Goal: Contribute content

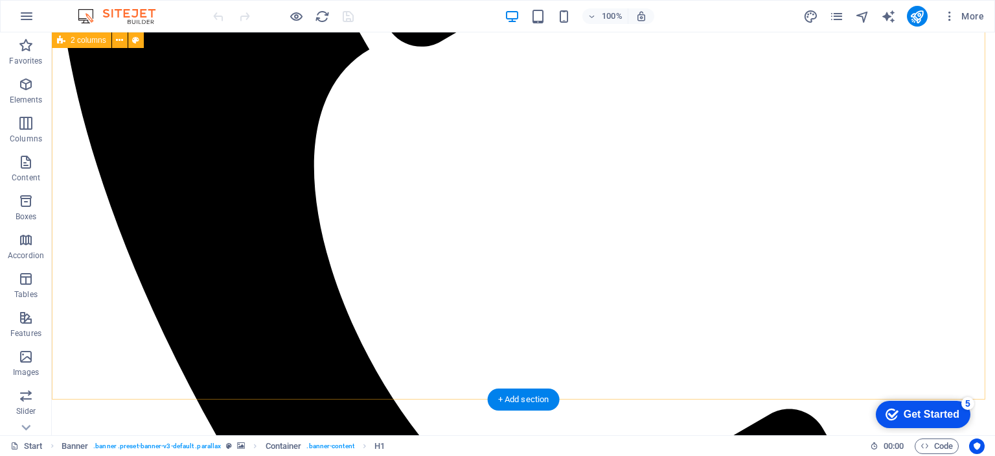
scroll to position [1685, 0]
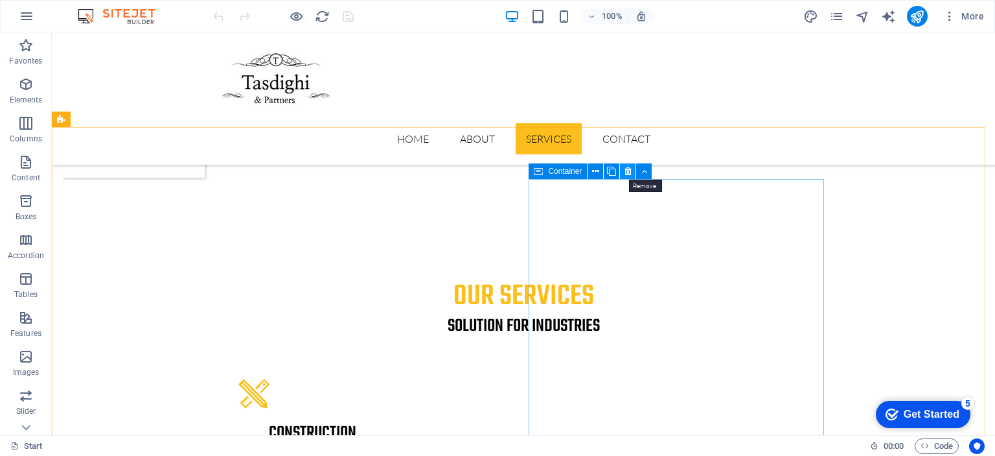
click at [627, 173] on icon at bounding box center [628, 172] width 7 height 14
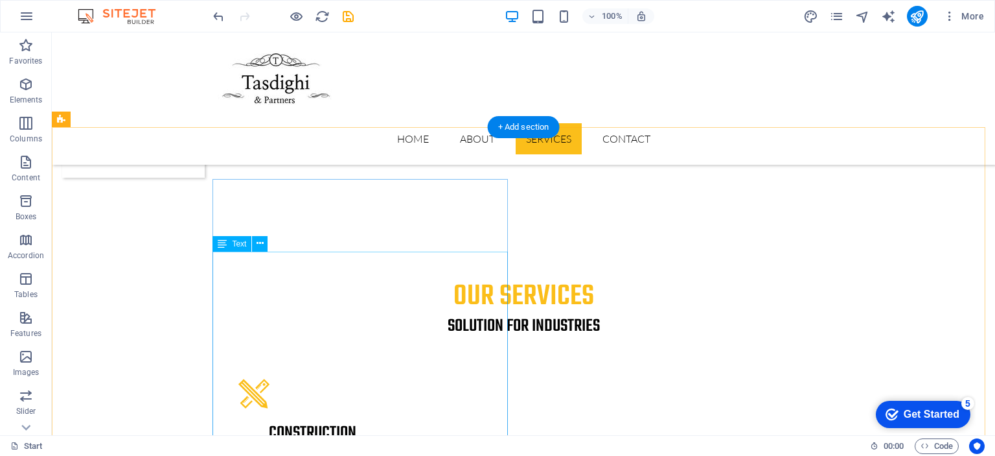
click at [237, 266] on div "Drag here to replace the existing content. Press “Ctrl” if you want to create a…" at bounding box center [523, 233] width 943 height 402
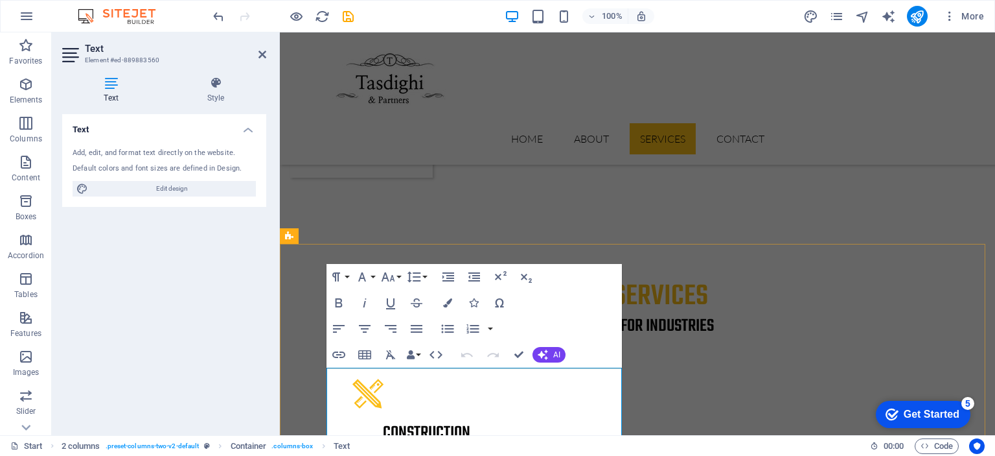
copy div "Lorem ipsum dolor sit amet, consectetur adipisicing elit. Natus, [PERSON_NAME],…"
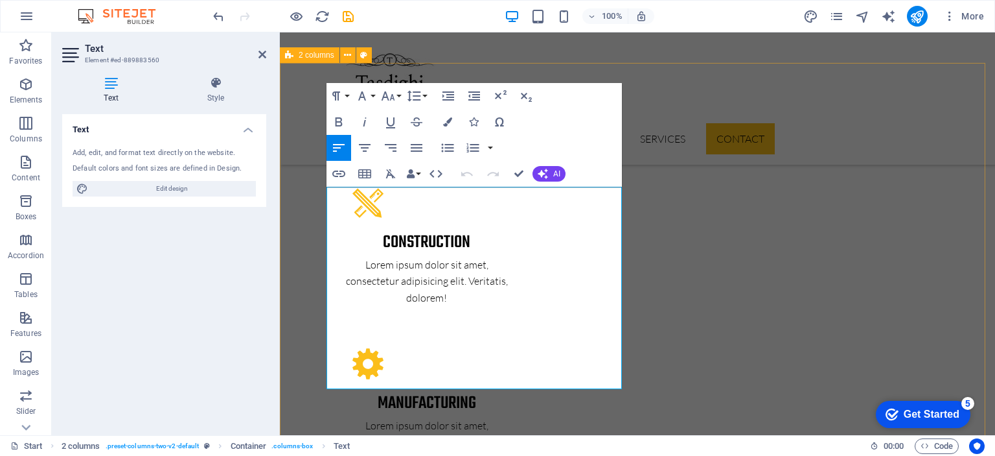
scroll to position [1879, 0]
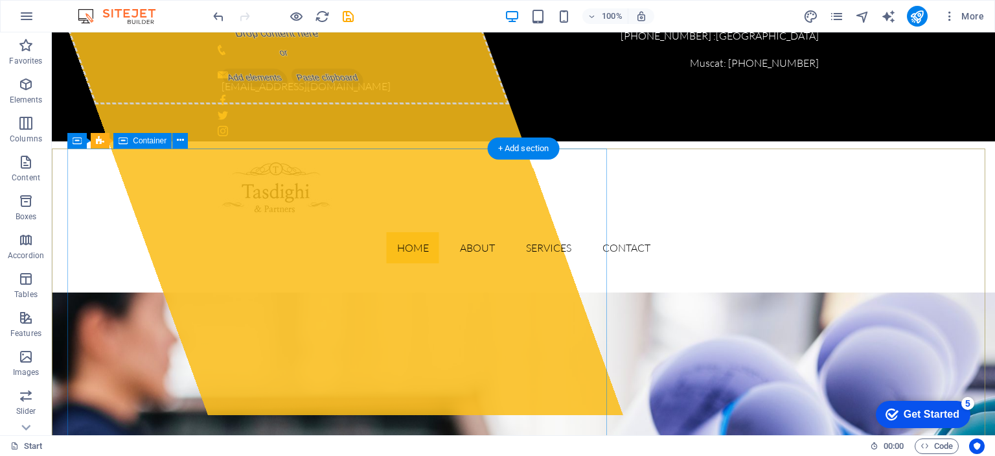
scroll to position [0, 0]
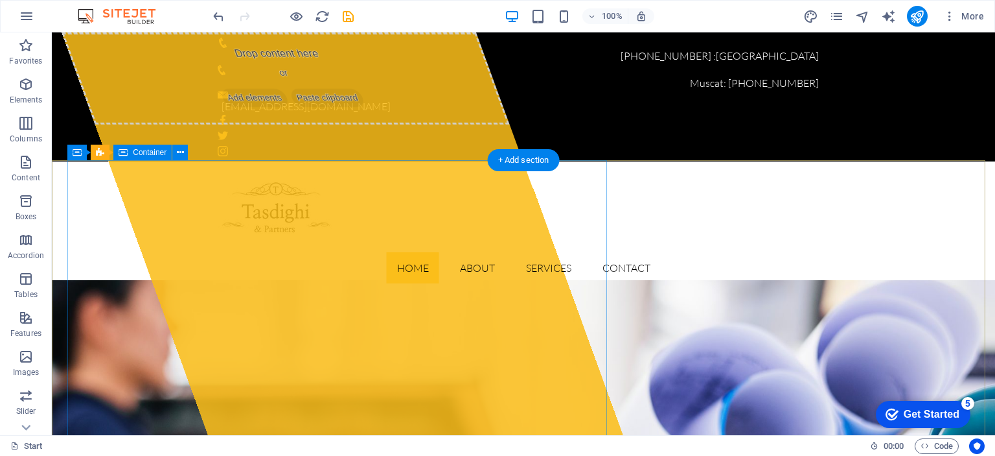
click at [285, 299] on div "Drop content here or Add elements Paste clipboard" at bounding box center [342, 233] width 561 height 402
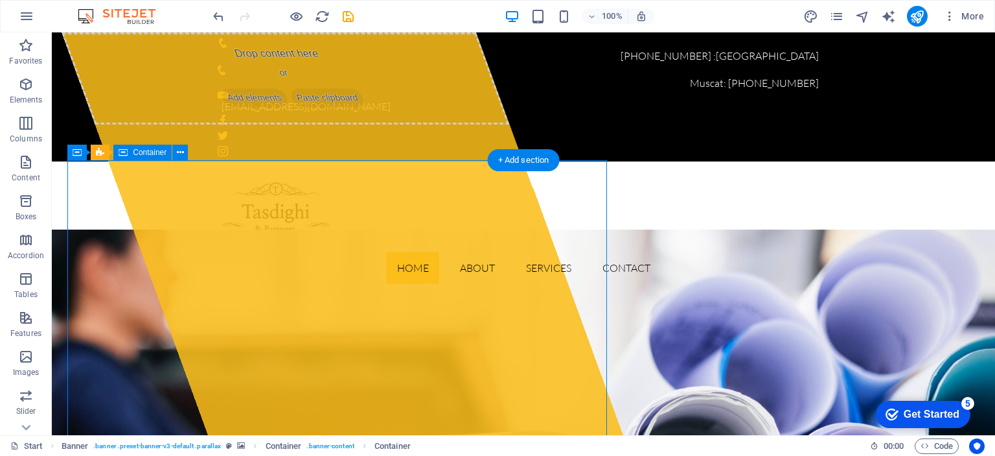
select select "%"
select select "px"
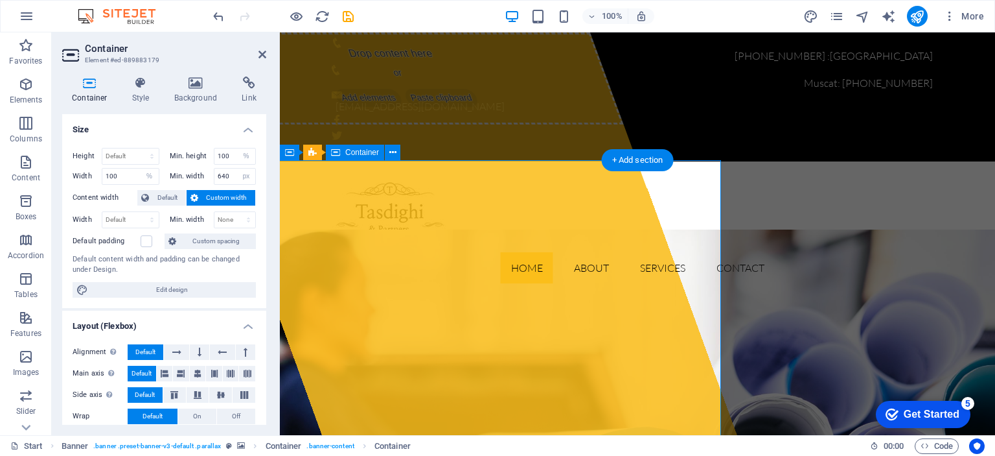
click at [372, 294] on div "Drop content here or Add elements Paste clipboard" at bounding box center [456, 233] width 561 height 402
click at [415, 297] on div "Drop content here or Add elements Paste clipboard" at bounding box center [456, 233] width 561 height 402
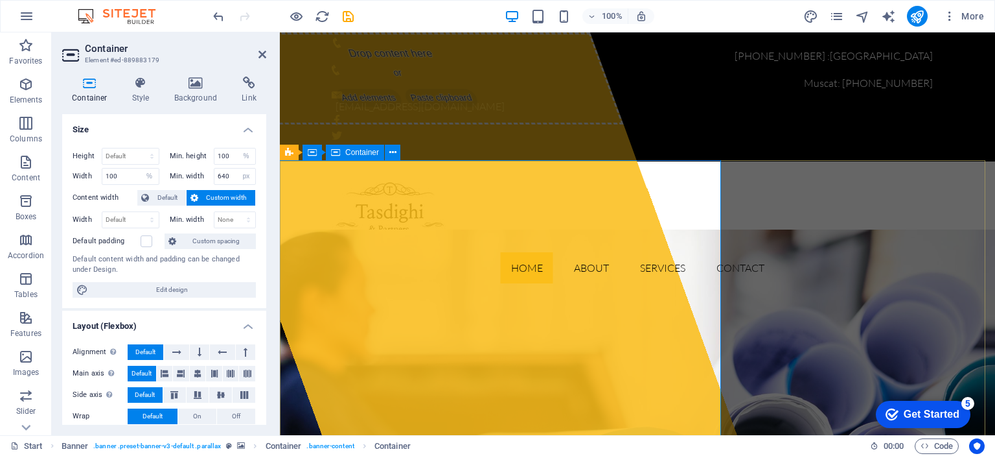
click at [379, 290] on div "Drop content here or Add elements Paste clipboard" at bounding box center [456, 233] width 561 height 402
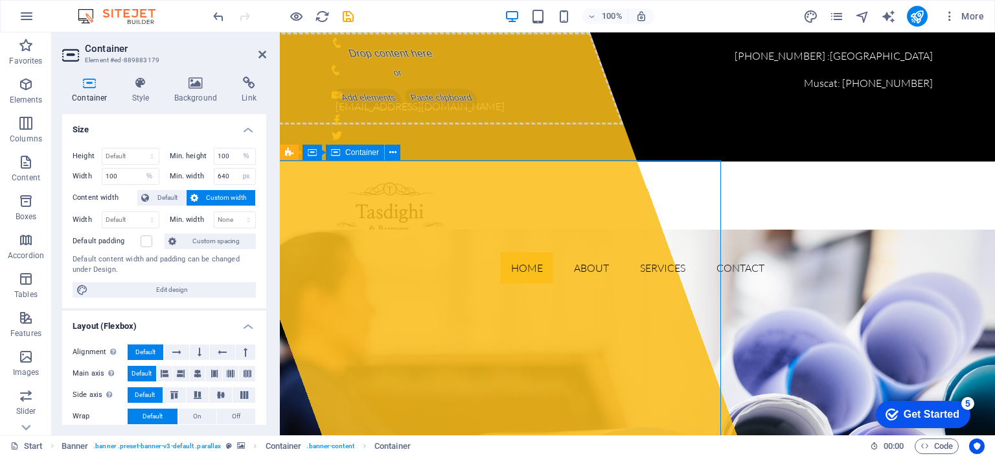
drag, startPoint x: 373, startPoint y: 294, endPoint x: 386, endPoint y: 196, distance: 98.7
click at [386, 196] on div "Drop content here or Add elements Paste clipboard" at bounding box center [456, 233] width 561 height 402
click at [406, 124] on div "Drop content here or Add elements Paste clipboard" at bounding box center [400, 78] width 448 height 92
click at [360, 290] on div "Drop content here or Add elements Paste clipboard" at bounding box center [456, 233] width 561 height 402
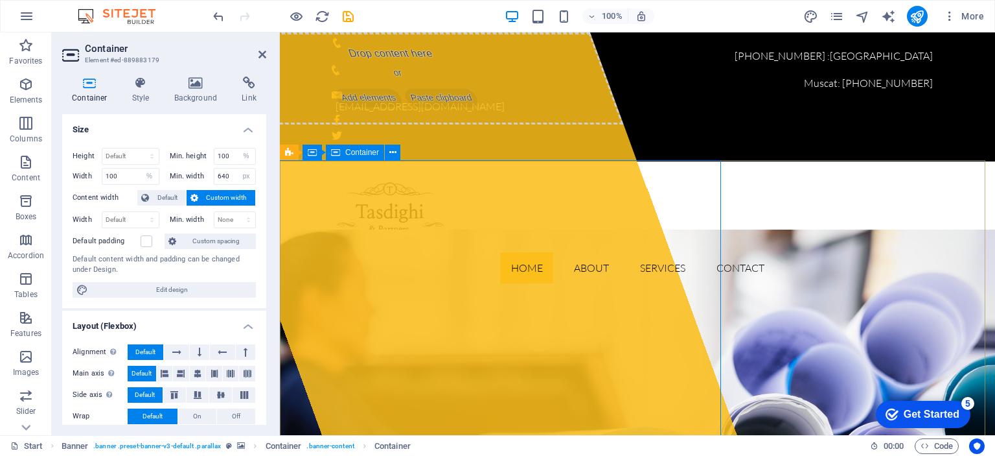
click at [360, 290] on div "Drop content here or Add elements Paste clipboard" at bounding box center [456, 233] width 561 height 402
click at [399, 295] on div "Drop content here or Add elements Paste clipboard" at bounding box center [456, 233] width 561 height 402
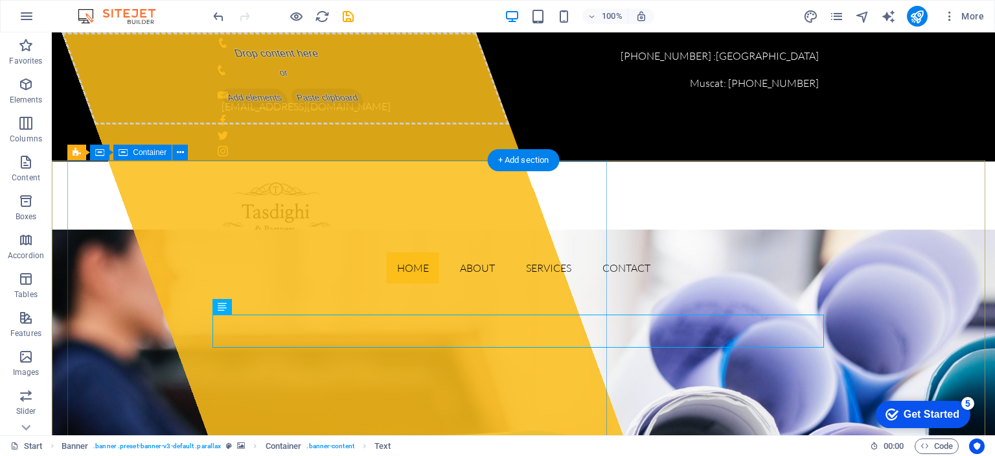
click at [459, 294] on div "Drop content here or Add elements Paste clipboard" at bounding box center [342, 233] width 561 height 402
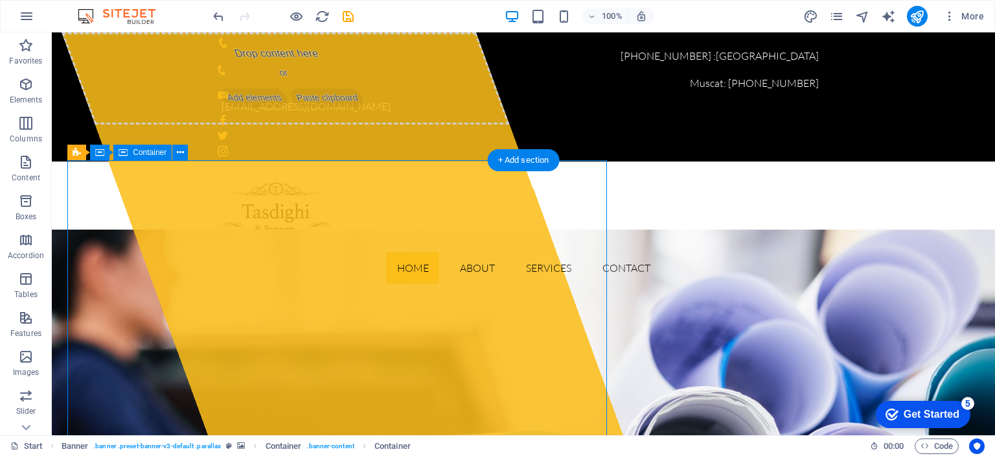
click at [448, 301] on div "Drop content here or Add elements Paste clipboard" at bounding box center [342, 233] width 561 height 402
click at [399, 298] on div "Drop content here or Add elements Paste clipboard" at bounding box center [342, 233] width 561 height 402
click at [376, 292] on div "Drop content here or Add elements Paste clipboard" at bounding box center [342, 233] width 561 height 402
click at [340, 292] on div "Drop content here or Add elements Paste clipboard" at bounding box center [342, 233] width 561 height 402
click at [183, 150] on icon at bounding box center [180, 153] width 7 height 14
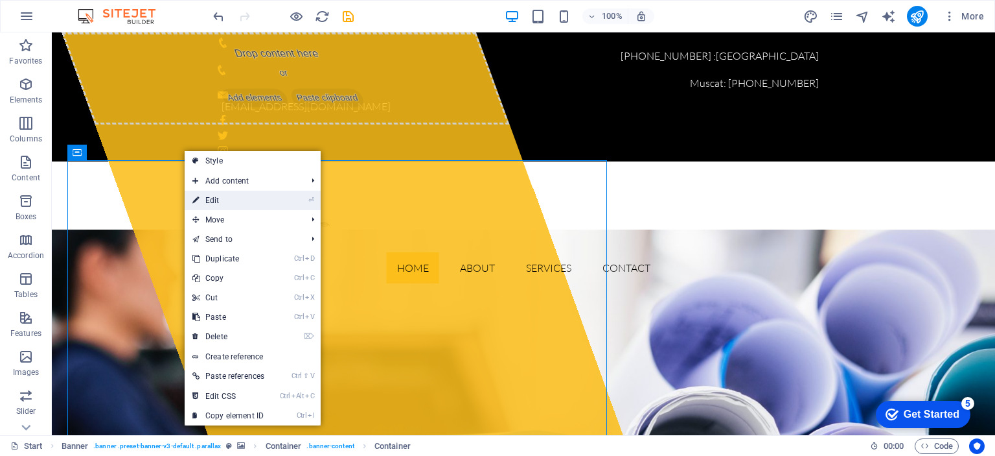
click at [243, 196] on link "⏎ Edit" at bounding box center [228, 200] width 87 height 19
select select "%"
select select "px"
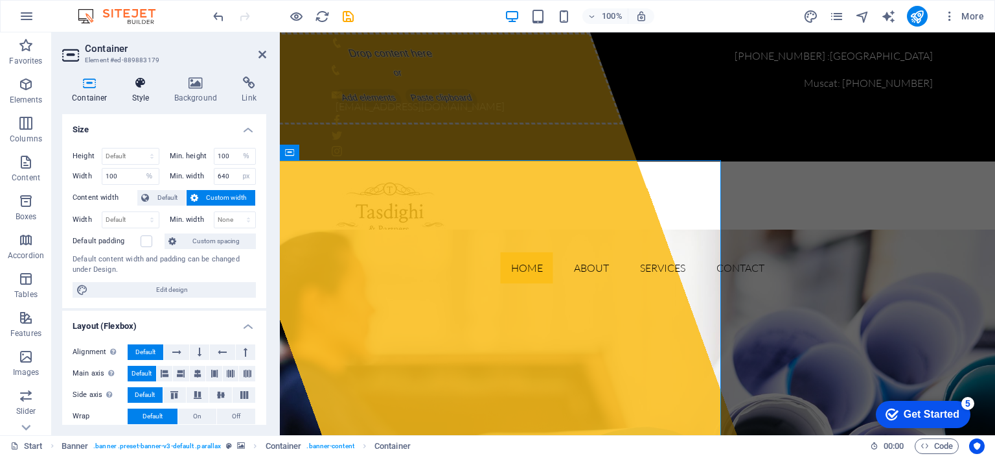
click at [133, 80] on icon at bounding box center [140, 82] width 37 height 13
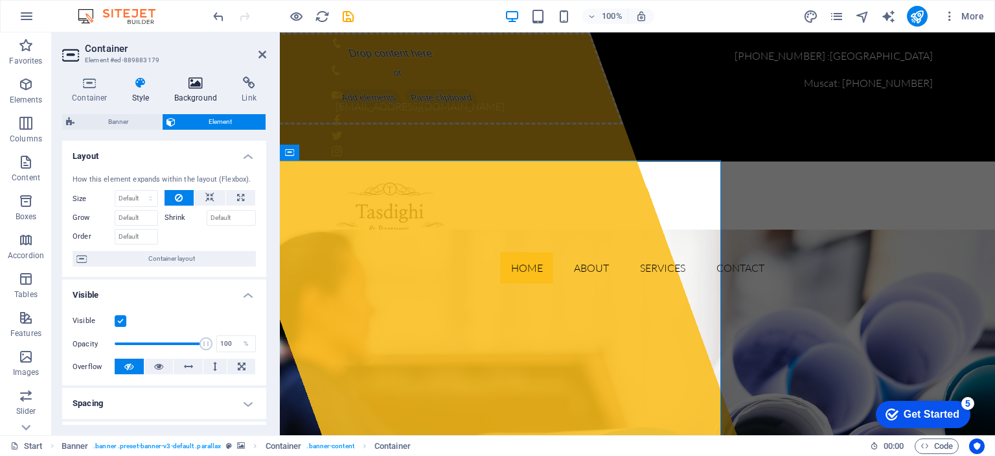
click at [192, 86] on icon at bounding box center [196, 82] width 63 height 13
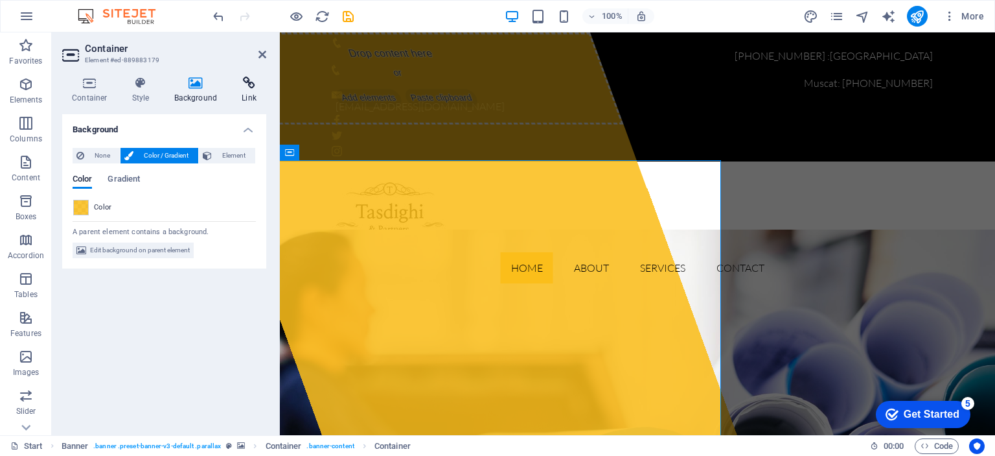
click at [253, 82] on icon at bounding box center [249, 82] width 34 height 13
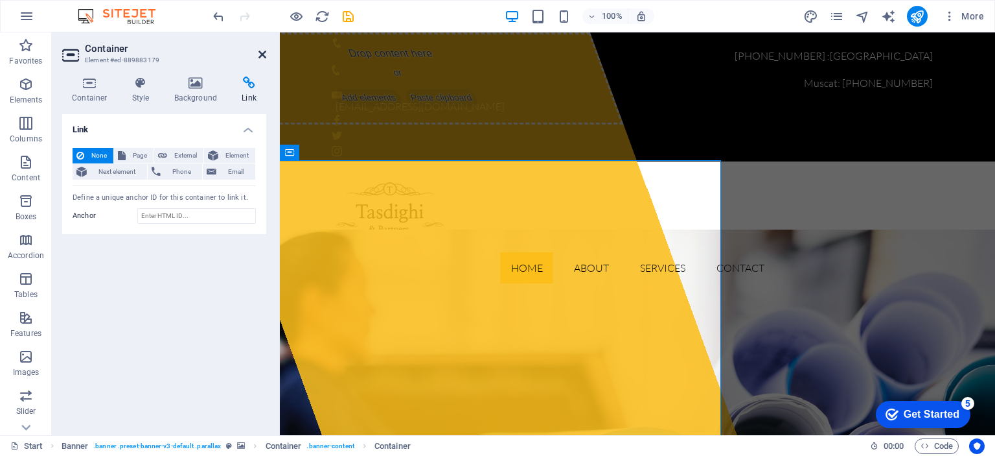
click at [262, 54] on icon at bounding box center [263, 54] width 8 height 10
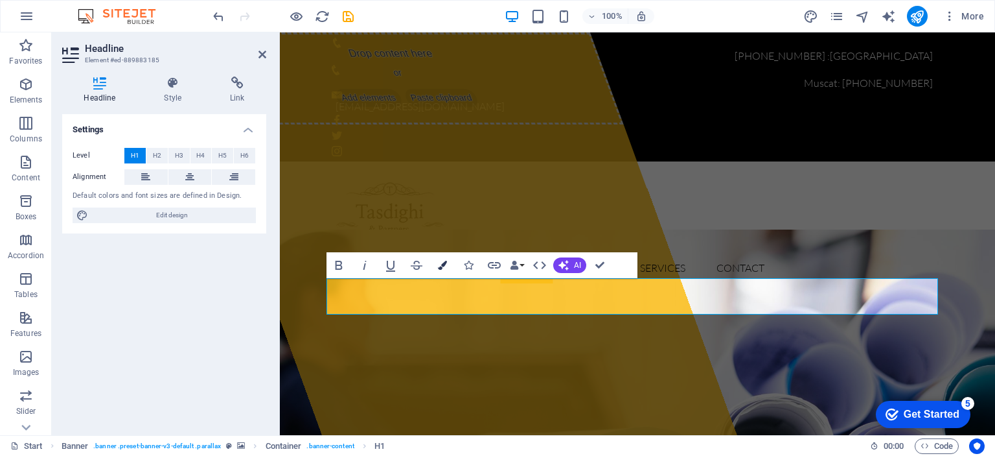
click at [443, 265] on icon "button" at bounding box center [442, 264] width 9 height 9
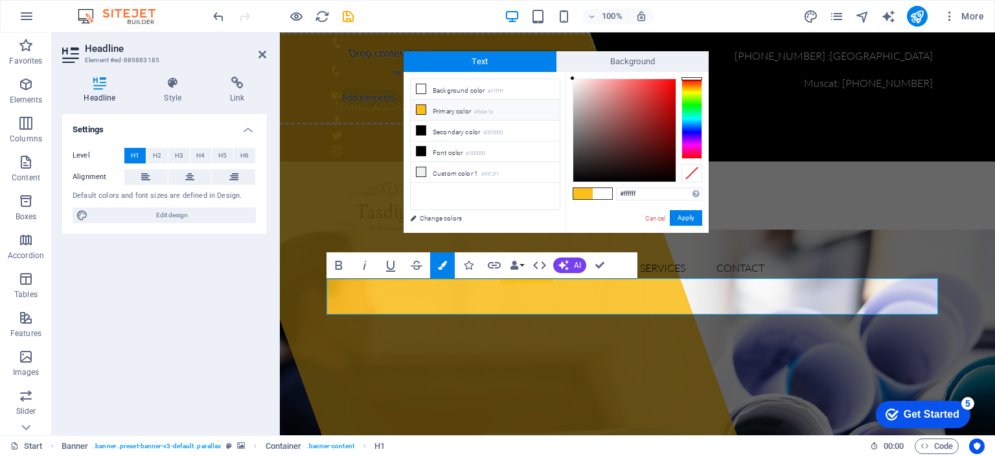
type input "#f50e0e"
click at [669, 82] on div at bounding box center [624, 130] width 102 height 102
click at [680, 219] on button "Apply" at bounding box center [686, 218] width 32 height 16
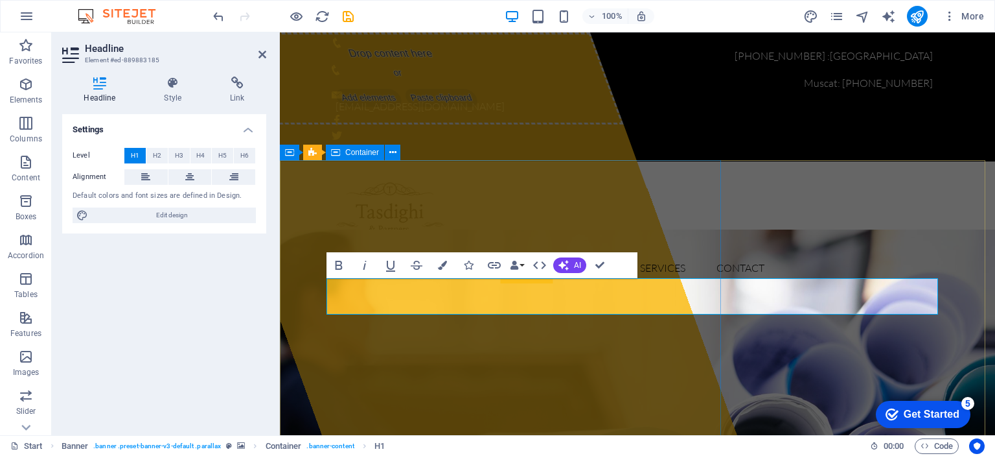
click at [619, 295] on div "Drop content here or Add elements Paste clipboard" at bounding box center [456, 233] width 561 height 402
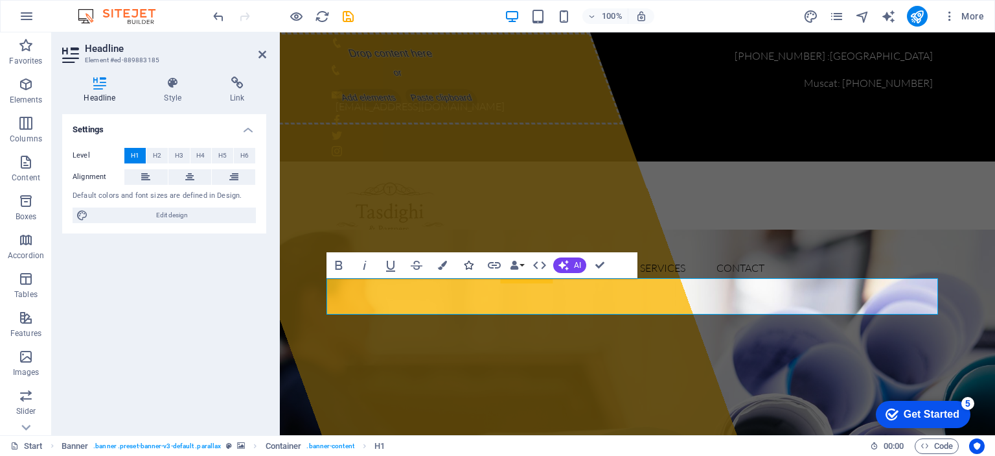
click at [472, 263] on icon "button" at bounding box center [468, 264] width 9 height 9
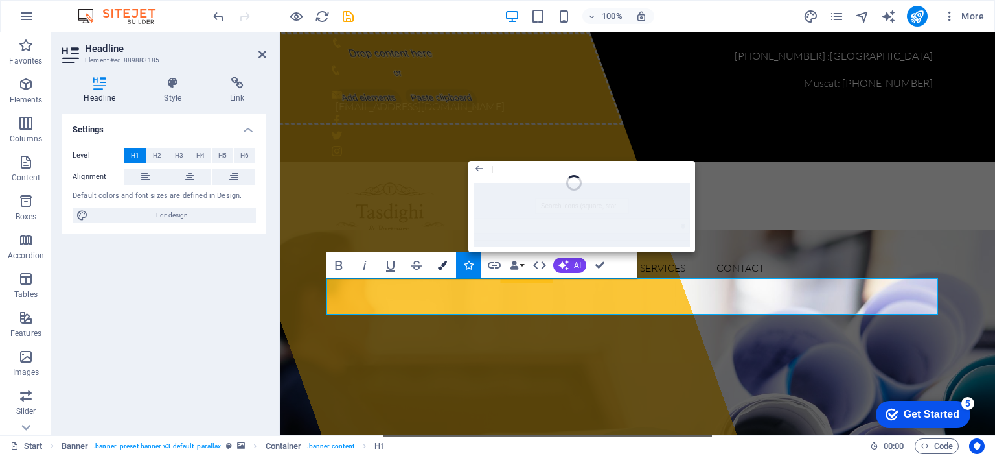
click at [447, 263] on icon "button" at bounding box center [442, 264] width 9 height 9
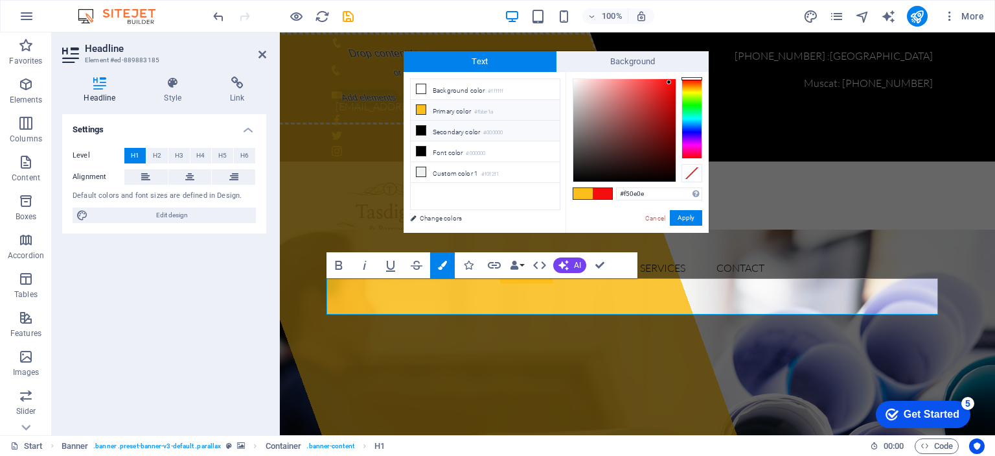
click at [471, 132] on li "Secondary color #000000" at bounding box center [485, 131] width 149 height 21
type input "#000000"
click at [455, 149] on li "Font color #000000" at bounding box center [485, 151] width 149 height 21
click at [691, 218] on button "Apply" at bounding box center [686, 218] width 32 height 16
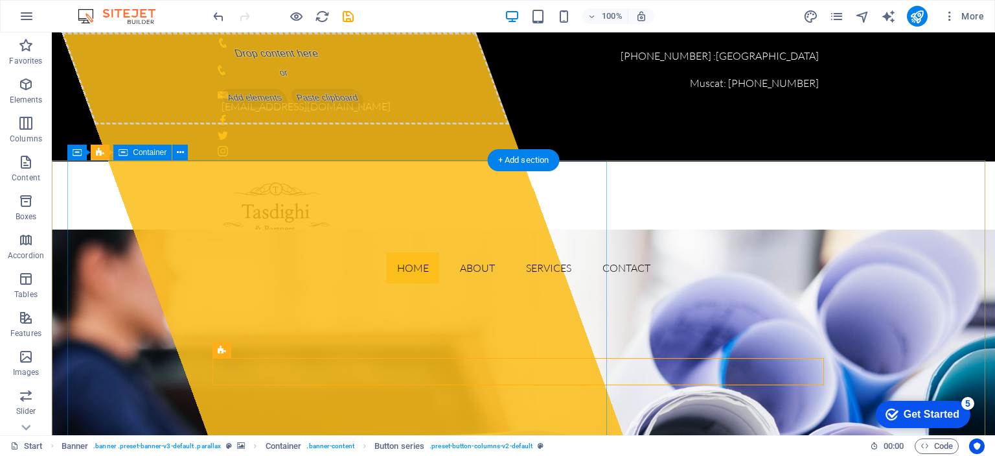
click at [450, 295] on div "Drop content here or Add elements Paste clipboard" at bounding box center [342, 233] width 561 height 402
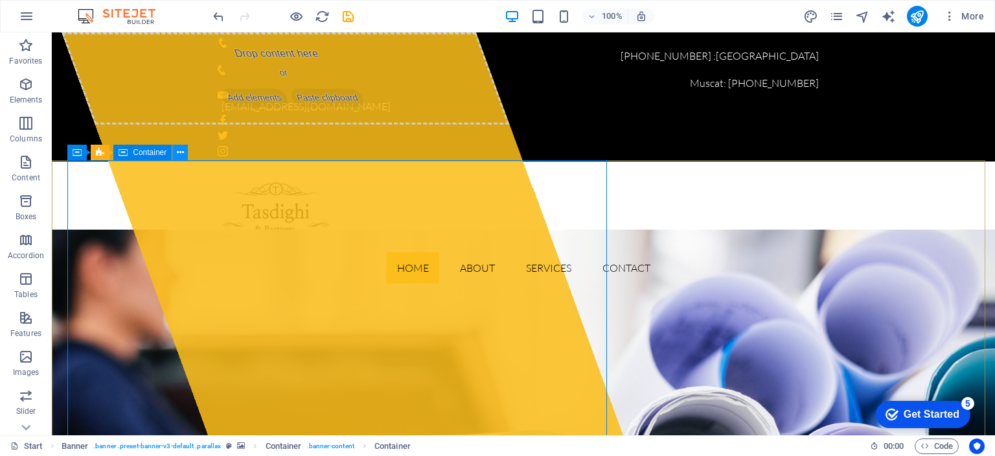
click at [180, 154] on icon at bounding box center [180, 153] width 7 height 14
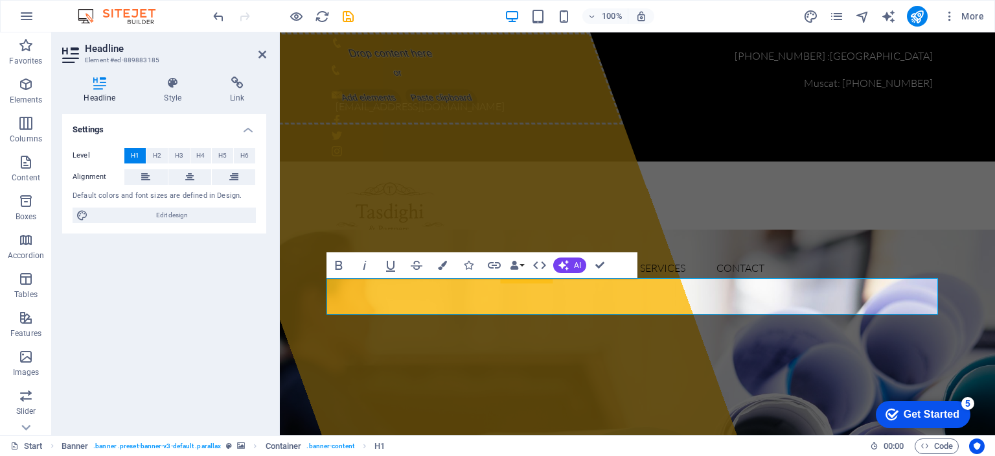
click at [95, 80] on icon at bounding box center [99, 82] width 75 height 13
click at [168, 83] on icon at bounding box center [173, 82] width 61 height 13
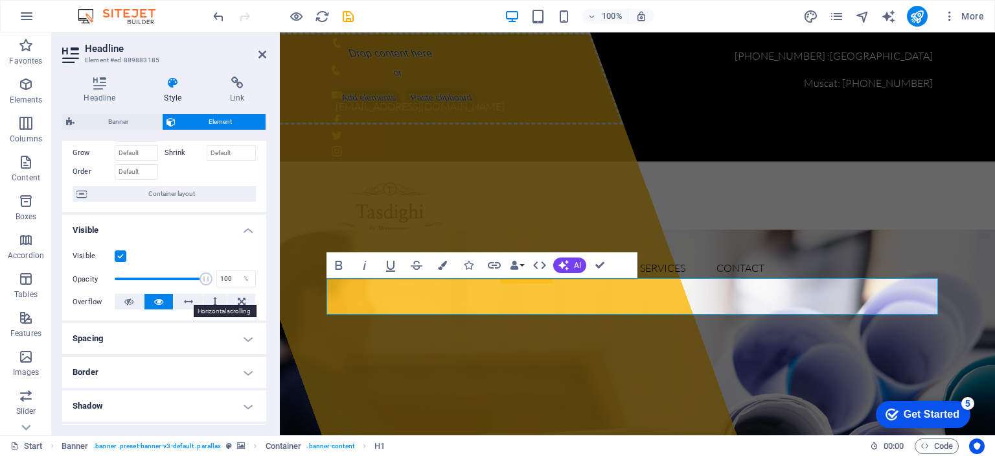
scroll to position [130, 0]
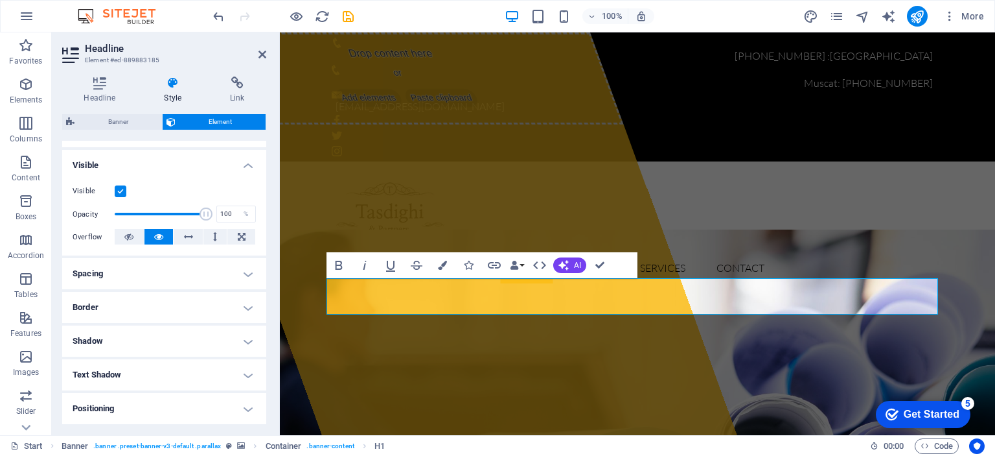
click at [245, 272] on h4 "Spacing" at bounding box center [164, 273] width 204 height 31
click at [245, 272] on h4 "Spacing" at bounding box center [164, 269] width 204 height 23
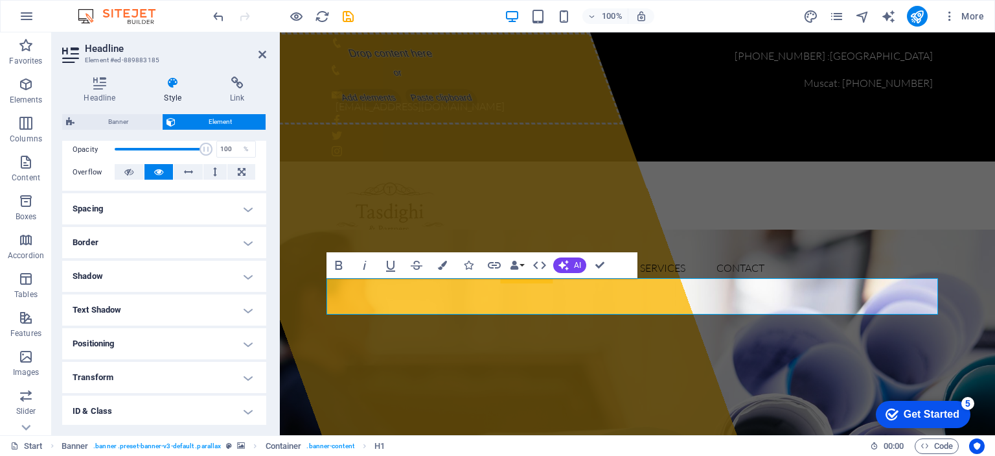
scroll to position [259, 0]
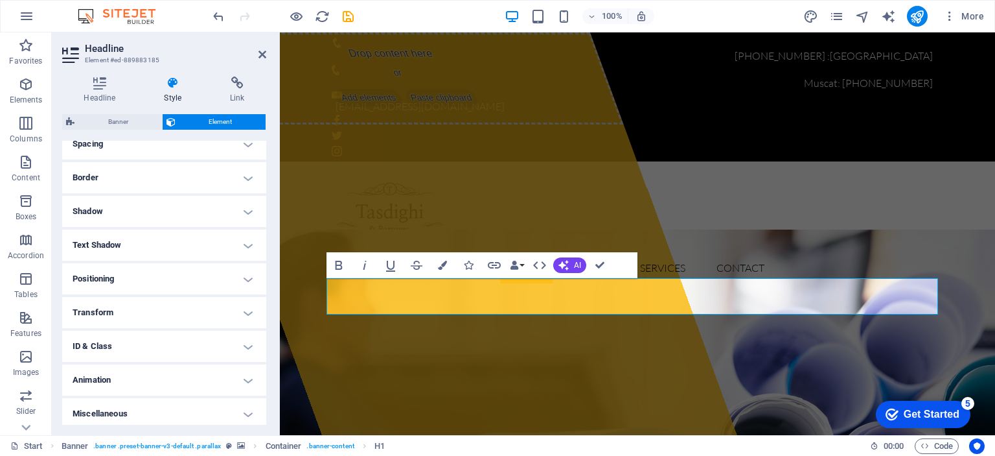
click at [240, 277] on h4 "Positioning" at bounding box center [164, 278] width 204 height 31
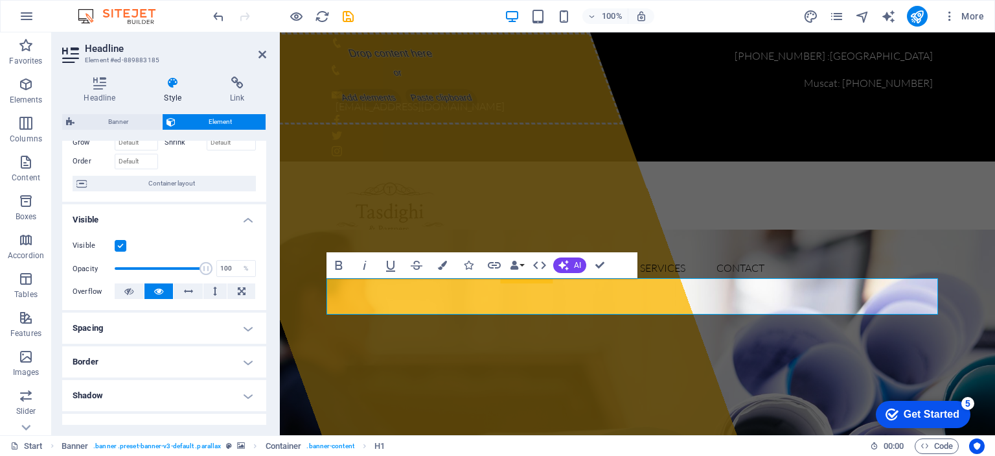
scroll to position [49, 0]
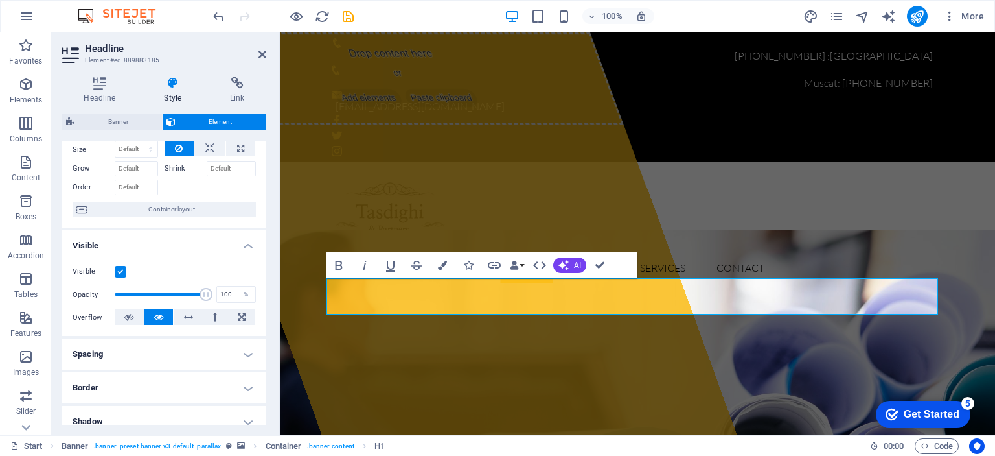
click at [267, 49] on aside "Headline Element #ed-889883185 Headline Style Link Settings Level H1 H2 H3 H4 H…" at bounding box center [166, 233] width 228 height 402
click at [262, 51] on icon at bounding box center [263, 54] width 8 height 10
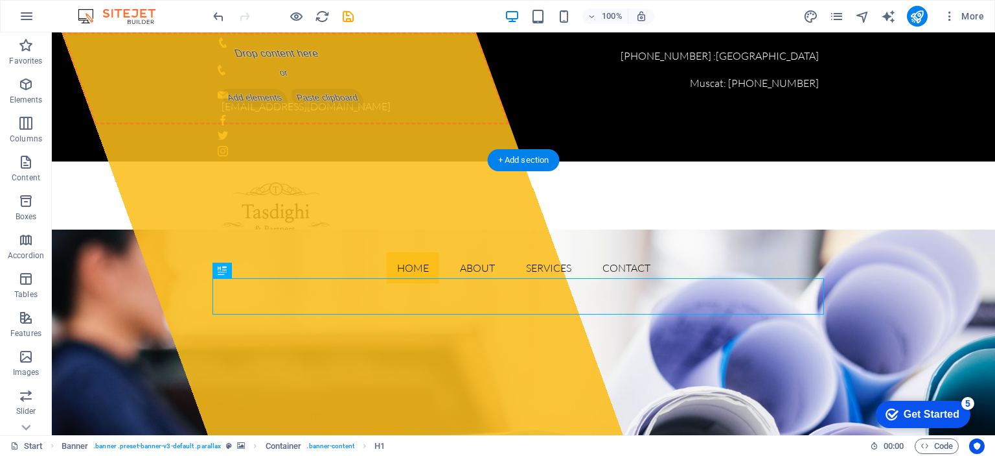
drag, startPoint x: 686, startPoint y: 277, endPoint x: 456, endPoint y: 201, distance: 242.4
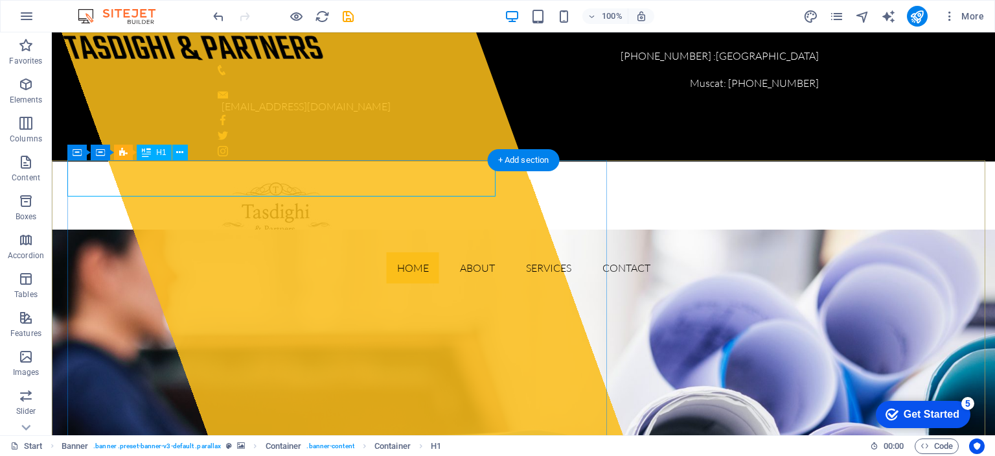
click at [297, 69] on div "Tasdighi & Partners" at bounding box center [276, 50] width 428 height 36
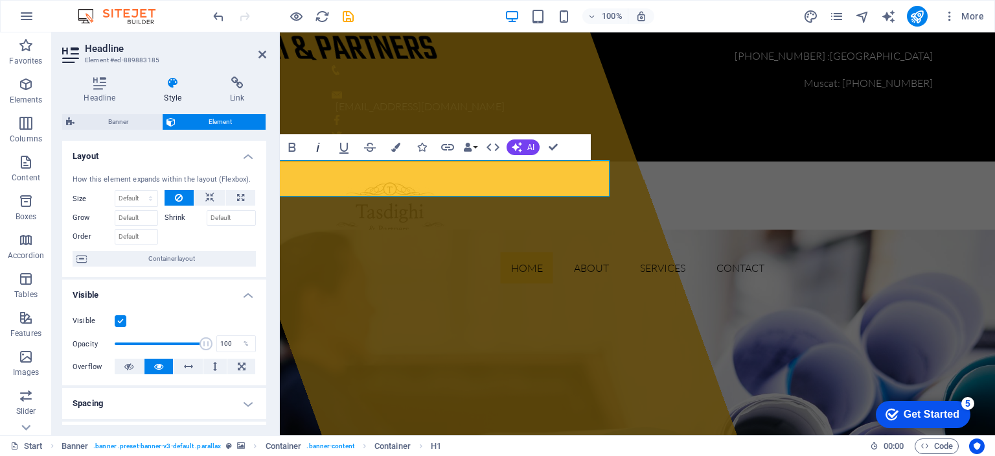
click at [318, 147] on icon "button" at bounding box center [318, 147] width 3 height 9
click at [264, 57] on icon at bounding box center [263, 54] width 8 height 10
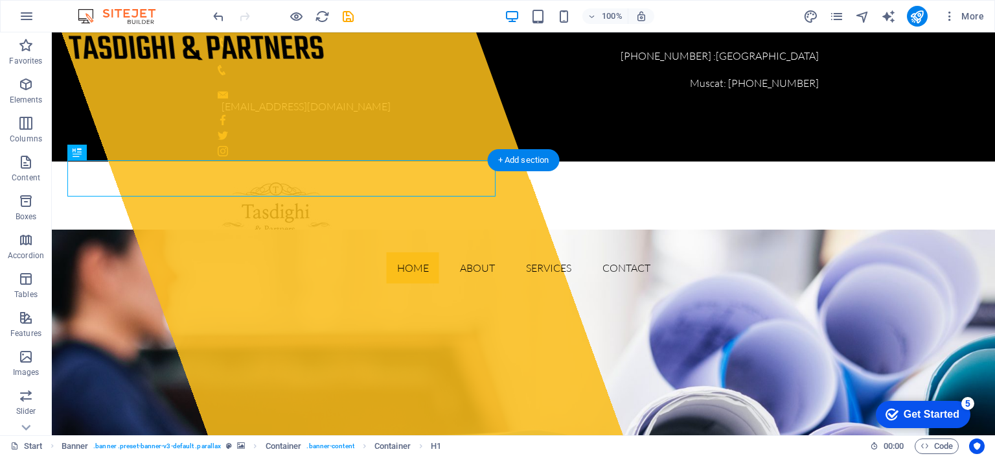
drag, startPoint x: 371, startPoint y: 184, endPoint x: 405, endPoint y: 209, distance: 41.7
click at [405, 209] on div "Tasdighi & Partners" at bounding box center [342, 233] width 561 height 402
drag, startPoint x: 374, startPoint y: 176, endPoint x: 397, endPoint y: 196, distance: 31.2
click at [406, 199] on div "Tasdighi & Partners" at bounding box center [342, 233] width 561 height 402
click at [327, 69] on div "Tasdighi & Partners" at bounding box center [276, 50] width 428 height 36
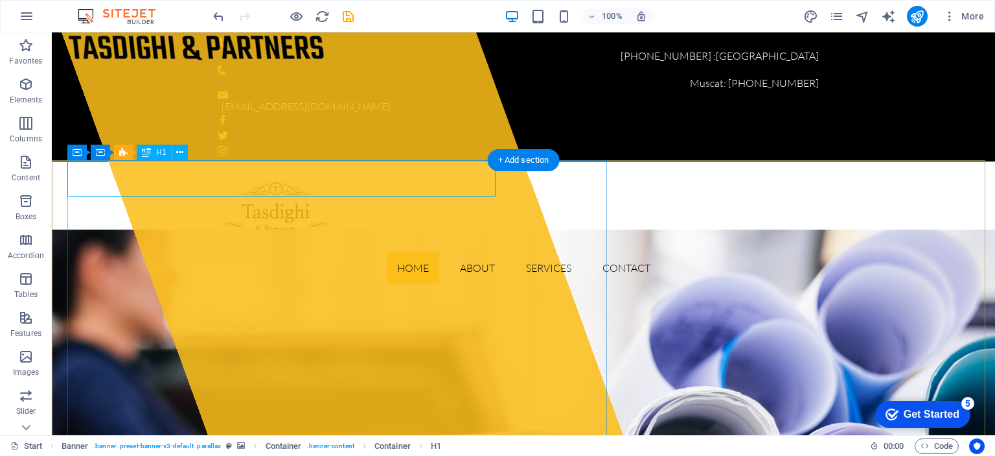
click at [295, 69] on div "Tasdighi & Partners" at bounding box center [276, 50] width 428 height 36
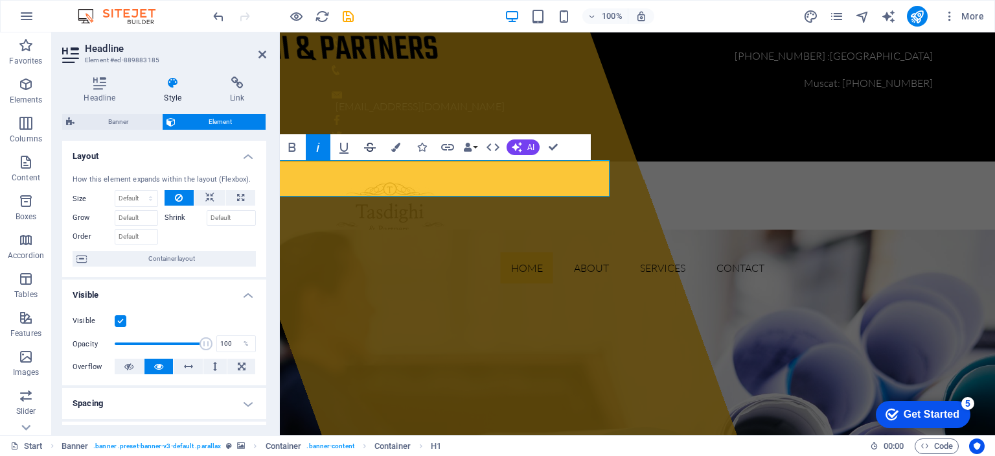
click at [369, 148] on icon "button" at bounding box center [370, 147] width 12 height 9
click at [470, 69] on h1 "Tasdighi & Partners" at bounding box center [390, 50] width 428 height 36
click at [261, 53] on icon at bounding box center [263, 54] width 8 height 10
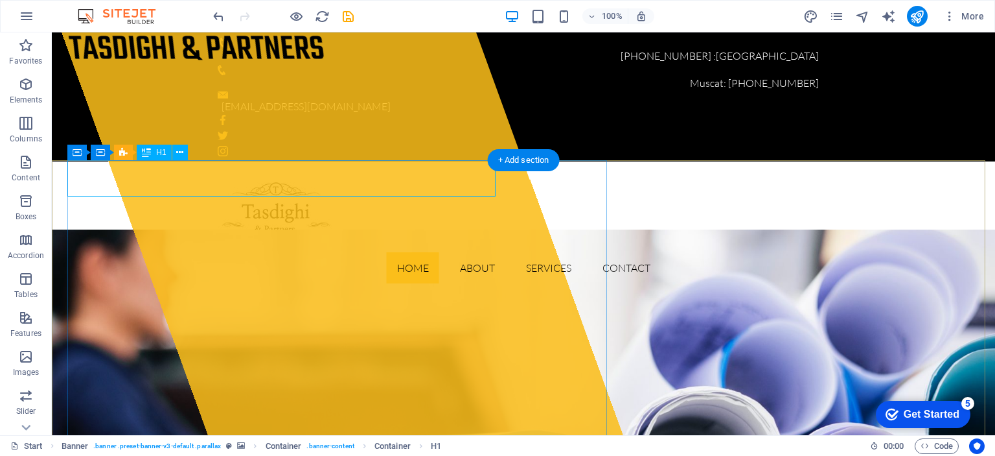
click at [178, 69] on div "Tasdighi & Partners" at bounding box center [276, 50] width 428 height 36
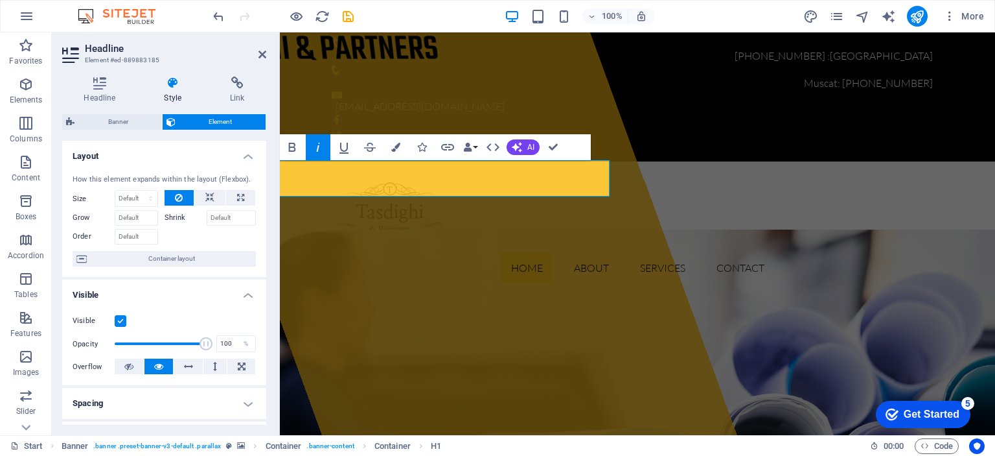
click at [174, 96] on h4 "Style" at bounding box center [176, 89] width 66 height 27
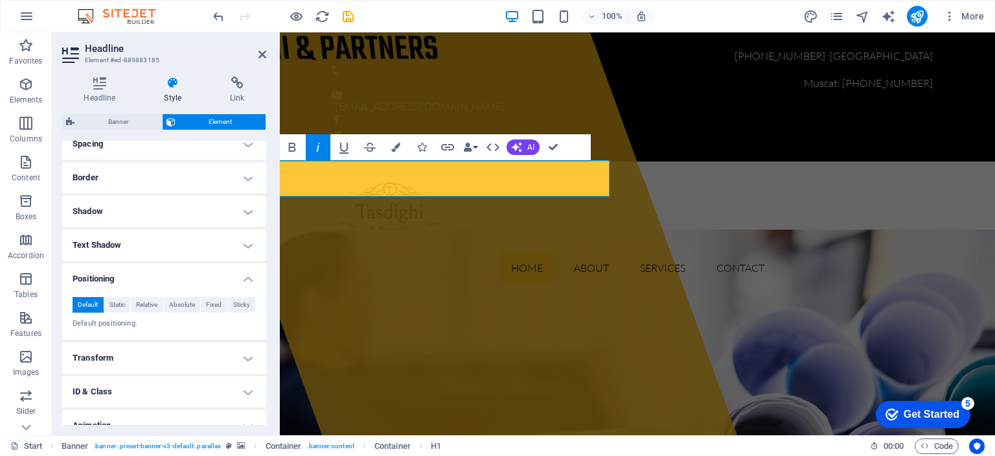
scroll to position [130, 0]
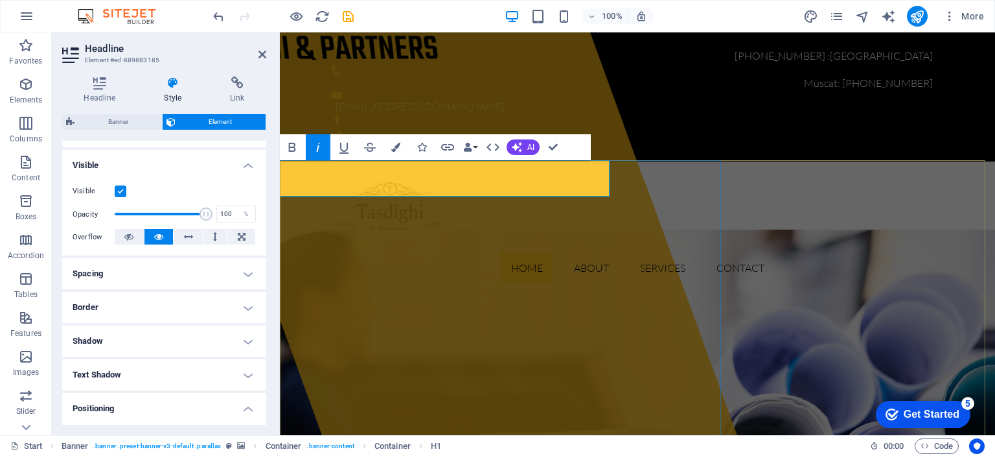
click at [349, 219] on div "Tasdighi & Partners" at bounding box center [456, 233] width 561 height 402
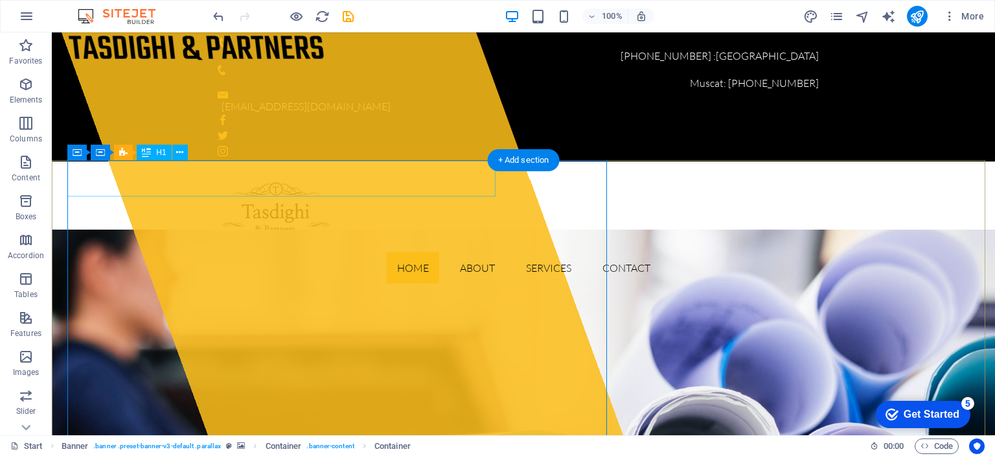
click at [244, 69] on div "Tasdighi & Partners" at bounding box center [276, 50] width 428 height 36
click at [255, 69] on div "Tasdighi & Partners" at bounding box center [276, 50] width 428 height 36
click at [256, 69] on div "Tasdighi & Partners" at bounding box center [276, 50] width 428 height 36
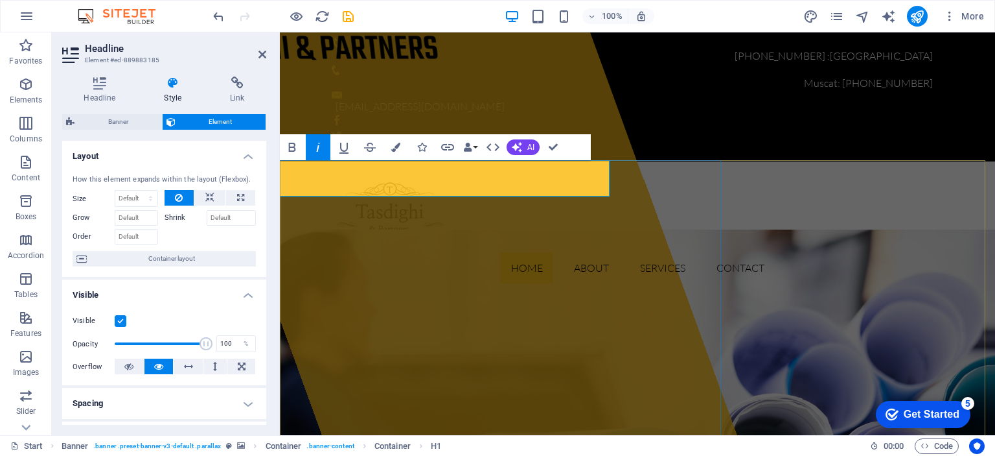
click at [476, 69] on h1 "Tasdighi & Partners" at bounding box center [390, 50] width 428 height 36
click at [262, 53] on icon at bounding box center [263, 54] width 8 height 10
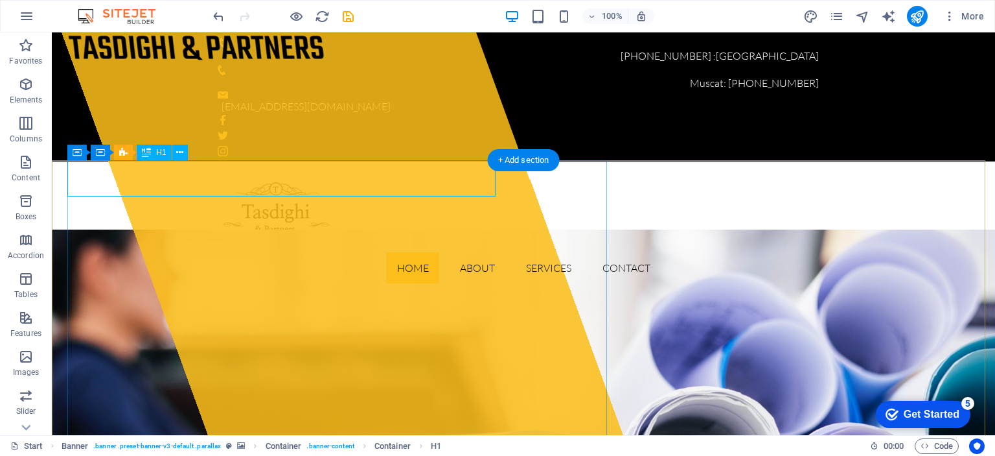
click at [98, 69] on div "Tasdighi & Partners" at bounding box center [276, 50] width 428 height 36
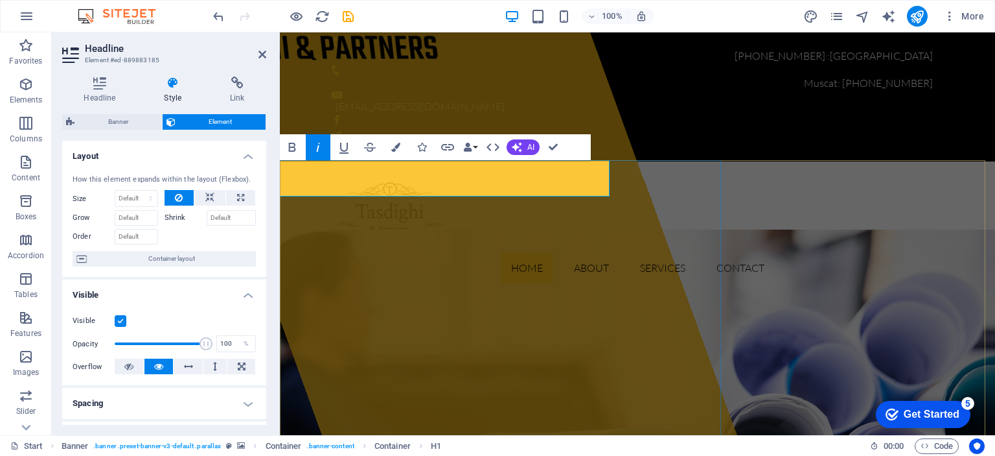
click at [457, 69] on h1 "Tasdighi & Partners" at bounding box center [390, 50] width 428 height 36
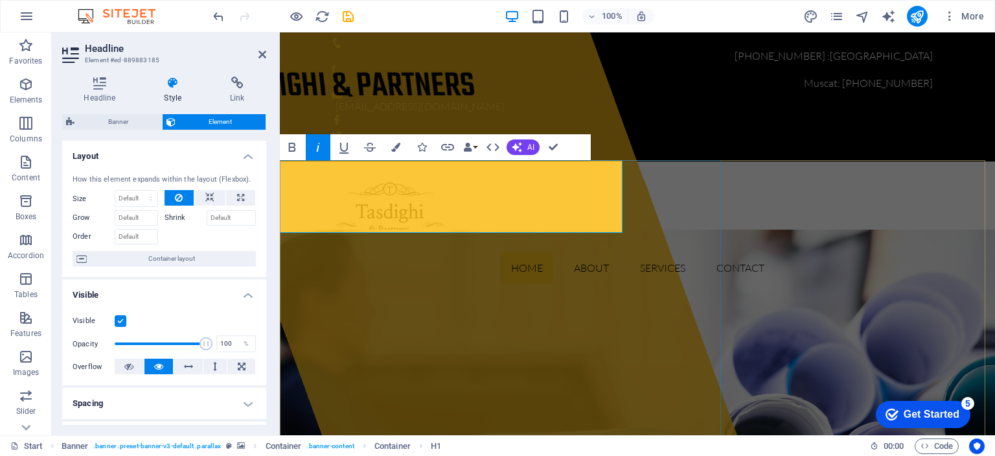
click at [571, 303] on div "‌ Tasdighi & Partners" at bounding box center [456, 233] width 561 height 402
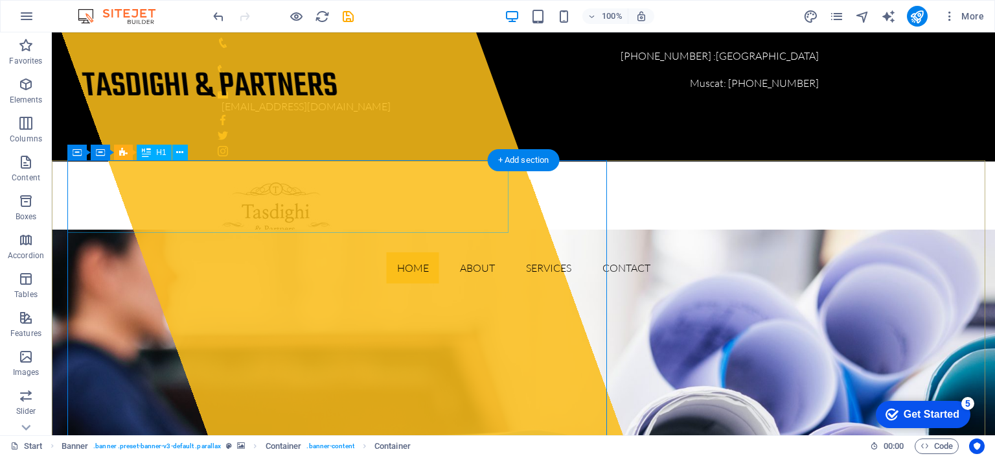
click at [321, 105] on div "Tasdighi & Partners" at bounding box center [282, 68] width 441 height 73
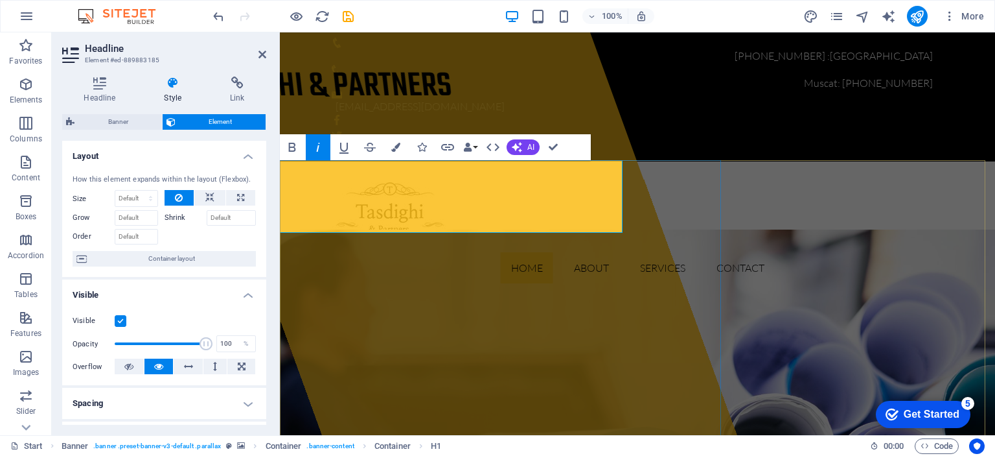
click at [459, 113] on em "Tasdighi & Partners" at bounding box center [315, 68] width 286 height 89
click at [557, 290] on div "Tasdighi & Partners" at bounding box center [456, 233] width 561 height 402
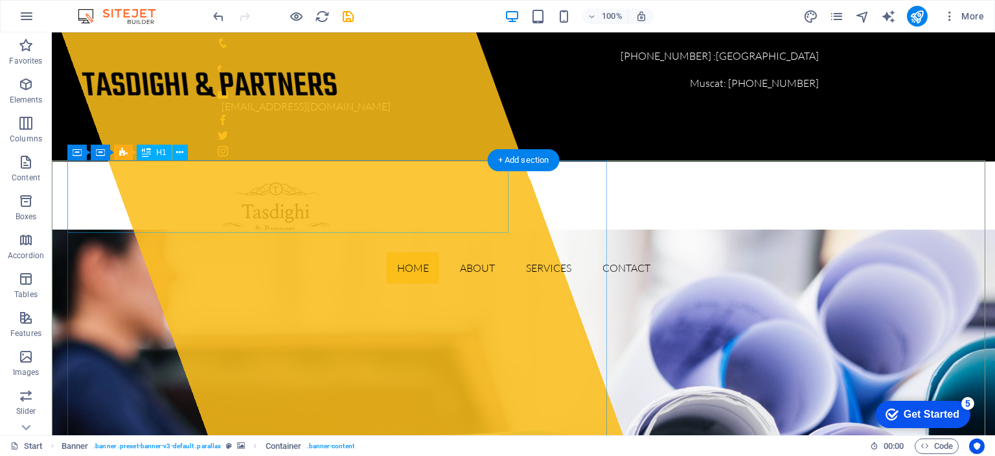
click at [127, 105] on div "Tasdighi & Partners" at bounding box center [282, 68] width 441 height 73
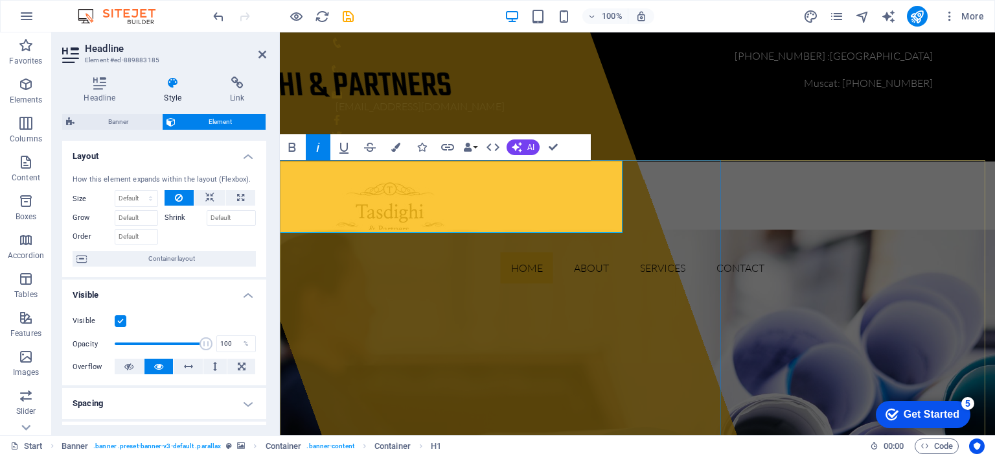
click at [459, 113] on em "Tasdighi & Partners" at bounding box center [315, 68] width 286 height 89
click at [450, 261] on div "Tasdighi & Partners" at bounding box center [456, 233] width 561 height 402
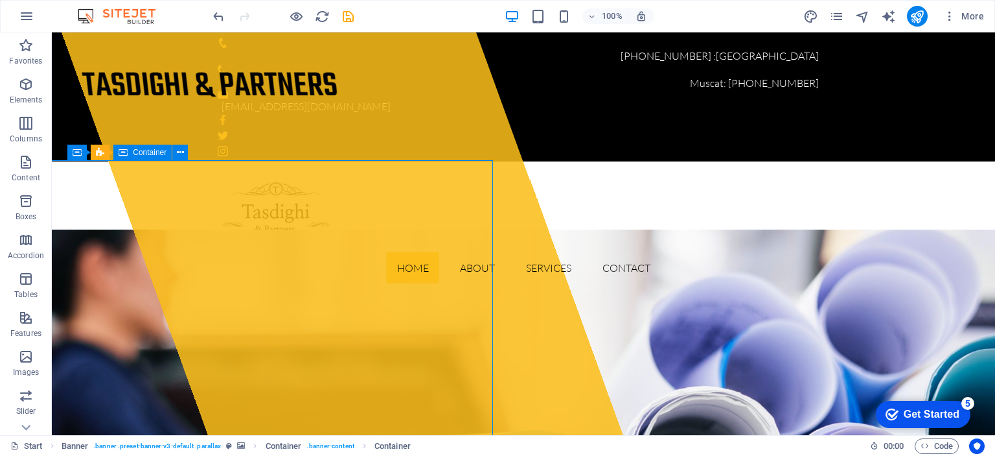
click at [448, 261] on div "Tasdighi & Partners" at bounding box center [342, 233] width 561 height 402
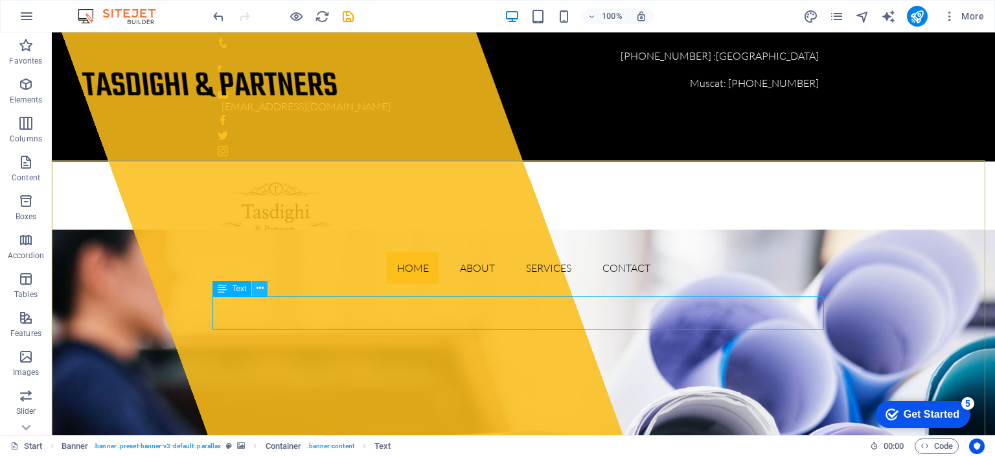
click at [259, 286] on icon at bounding box center [260, 288] width 7 height 14
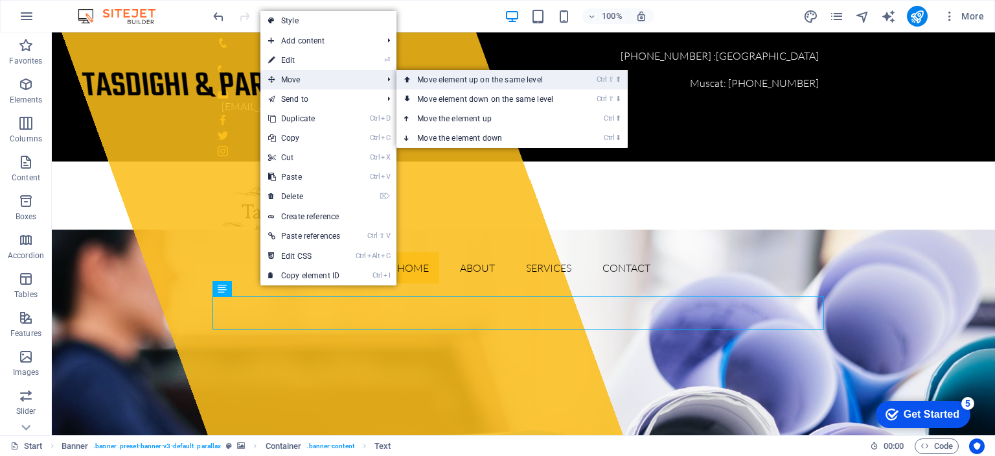
click at [476, 82] on link "Ctrl ⇧ ⬆ Move element up on the same level" at bounding box center [488, 79] width 183 height 19
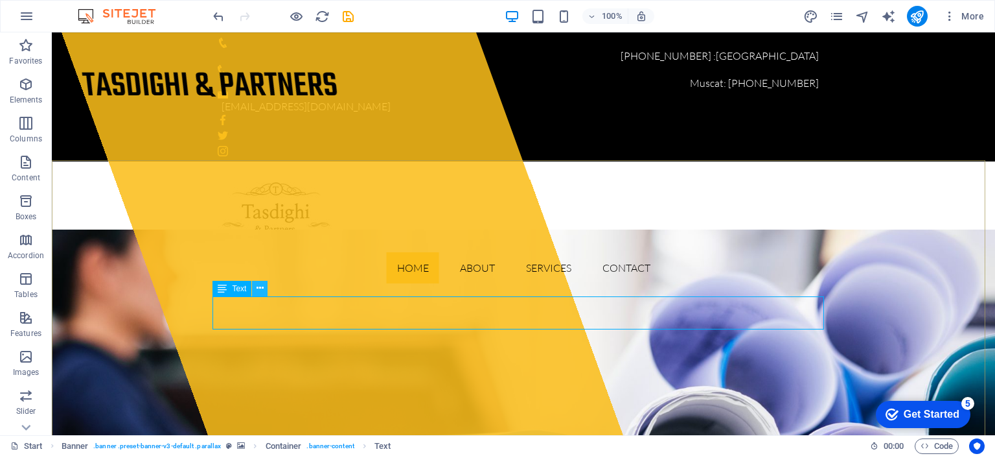
click at [260, 290] on icon at bounding box center [260, 288] width 7 height 14
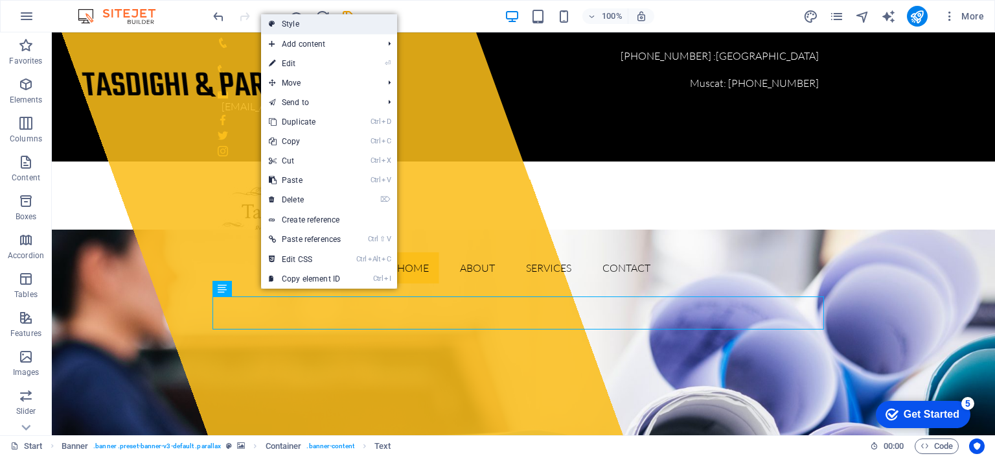
click at [296, 25] on link "Style" at bounding box center [329, 23] width 136 height 19
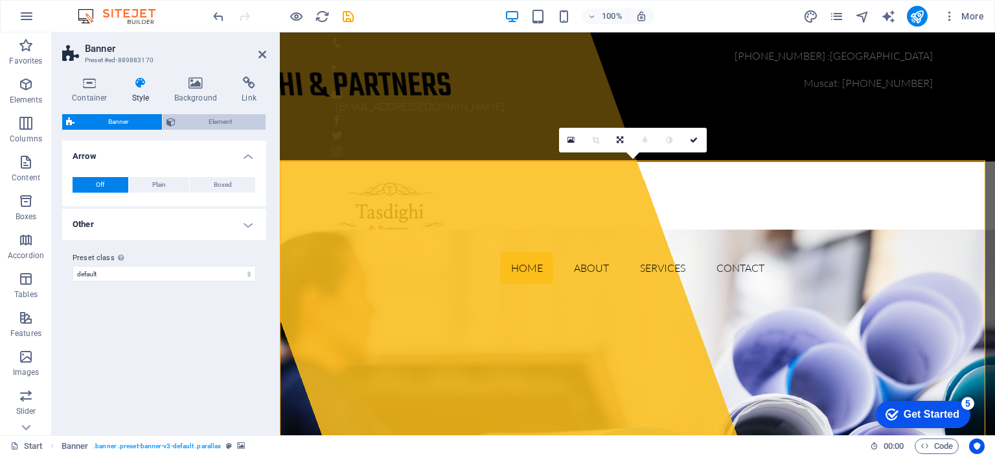
click at [219, 120] on span "Element" at bounding box center [220, 122] width 83 height 16
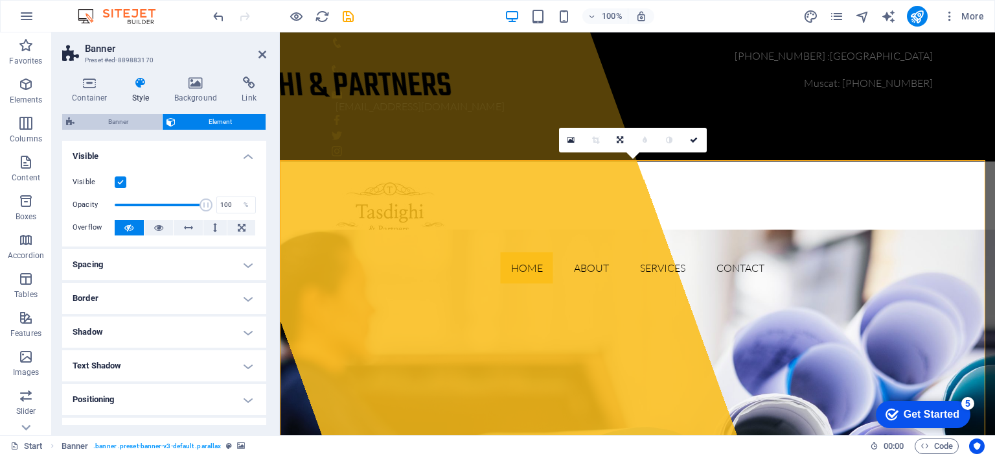
click at [112, 118] on span "Banner" at bounding box center [118, 122] width 80 height 16
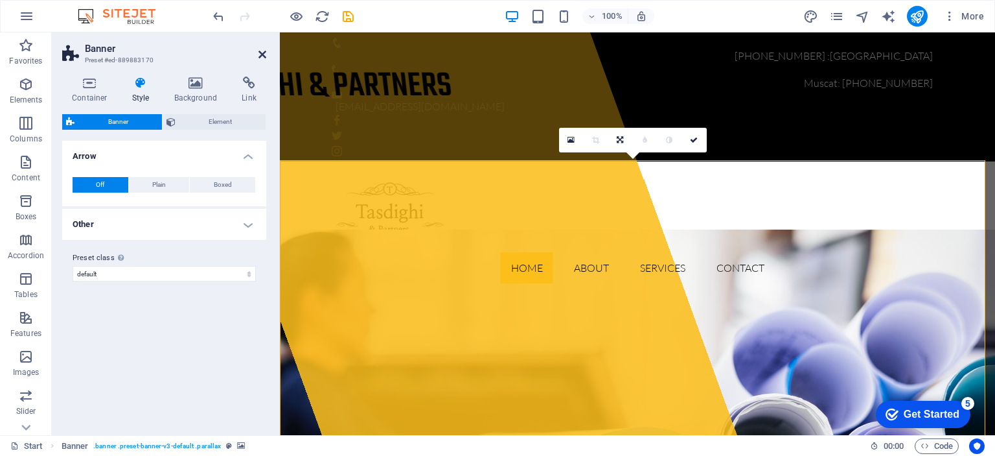
click at [262, 54] on icon at bounding box center [263, 54] width 8 height 10
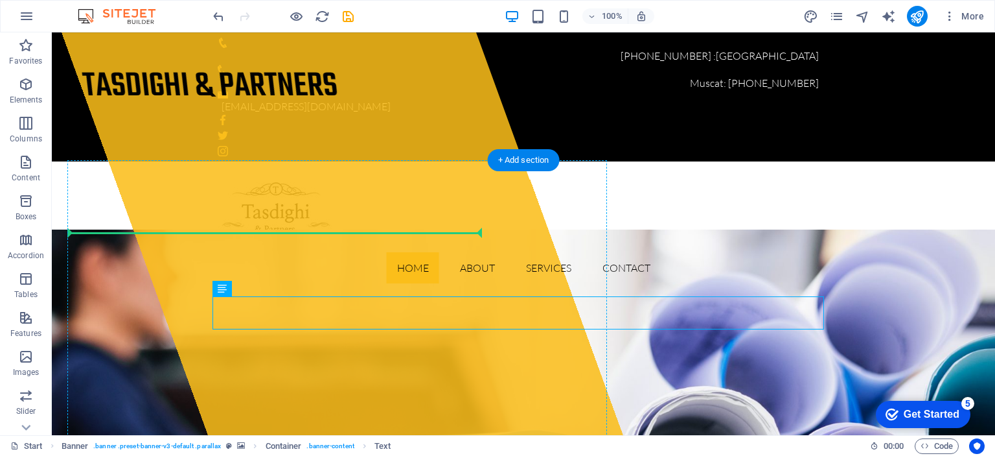
drag, startPoint x: 568, startPoint y: 307, endPoint x: 463, endPoint y: 231, distance: 129.5
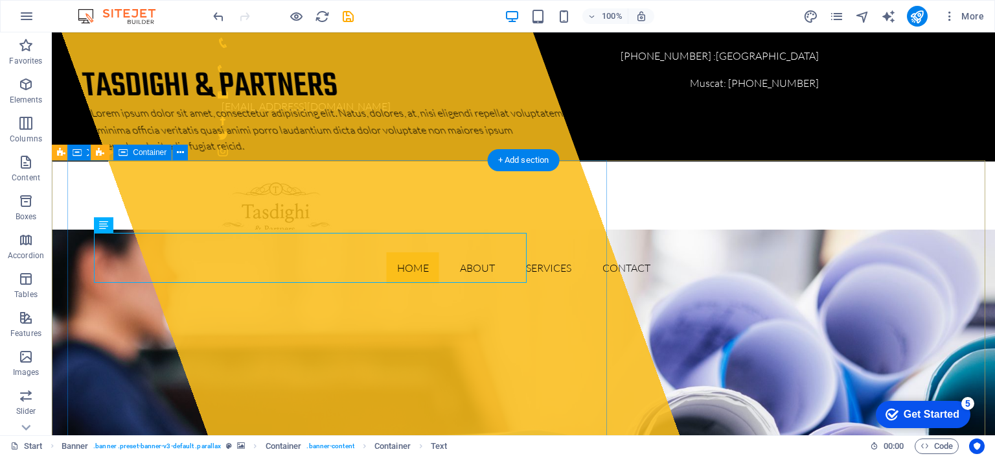
click at [291, 306] on div "Tasdighi & Partners Lorem ipsum dolor sit amet, consectetur adipisicing elit. N…" at bounding box center [371, 233] width 618 height 402
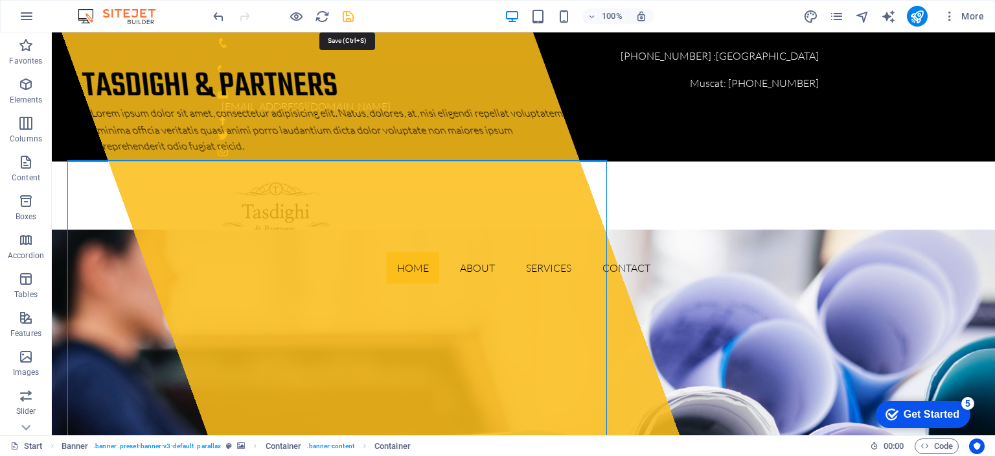
click at [349, 19] on icon "save" at bounding box center [348, 16] width 15 height 15
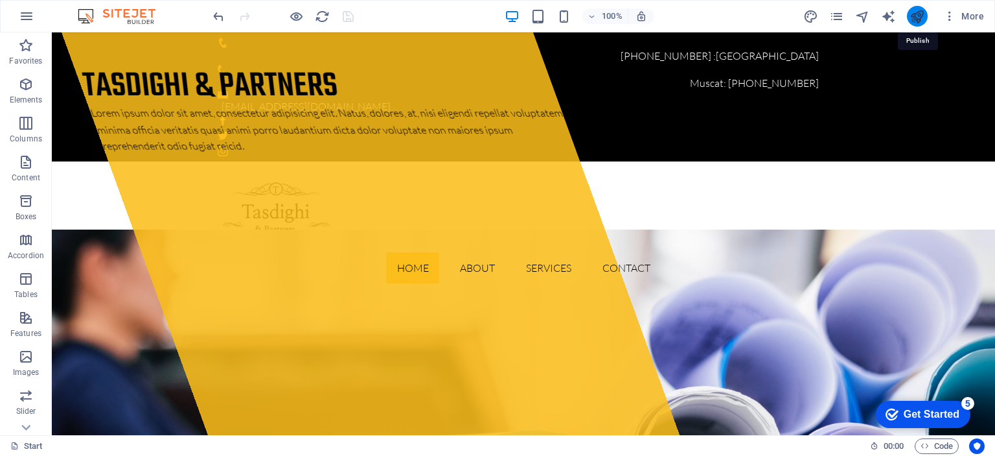
click at [921, 14] on icon "publish" at bounding box center [917, 16] width 15 height 15
